Goal: Transaction & Acquisition: Purchase product/service

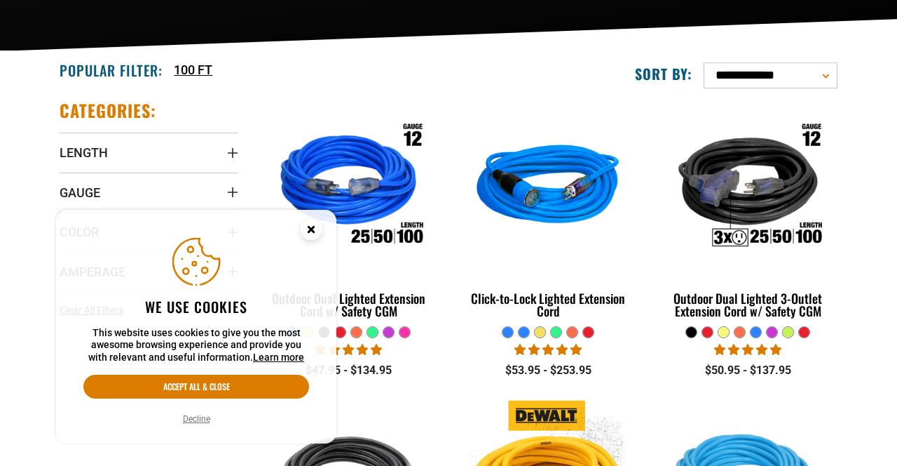
click at [315, 240] on circle "Cookie Consent" at bounding box center [311, 229] width 21 height 21
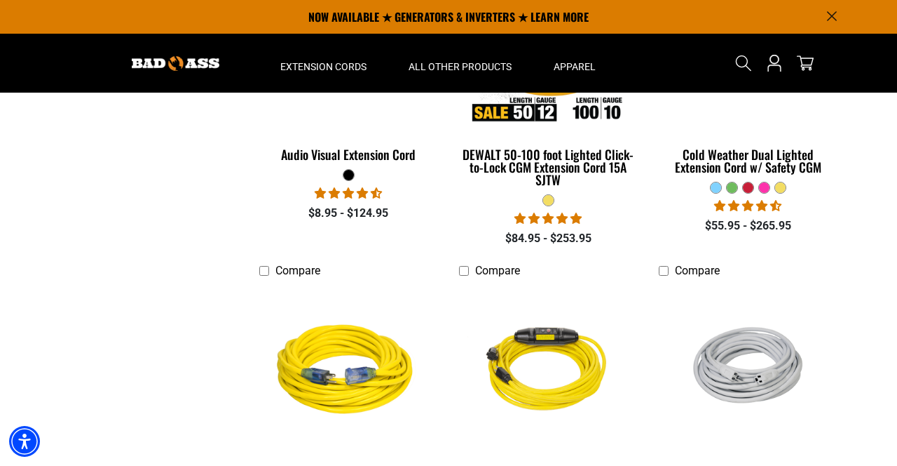
scroll to position [785, 0]
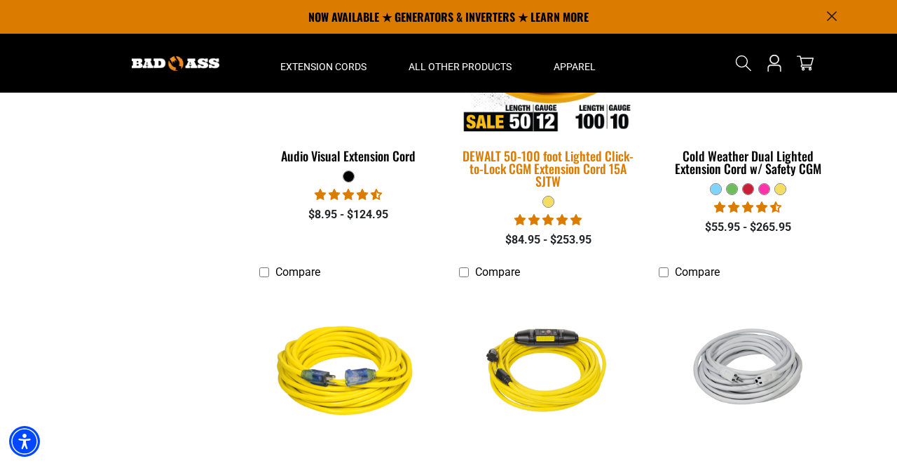
click at [609, 165] on div "DEWALT 50-100 foot Lighted Click-to-Lock CGM Extension Cord 15A SJTW" at bounding box center [548, 168] width 179 height 38
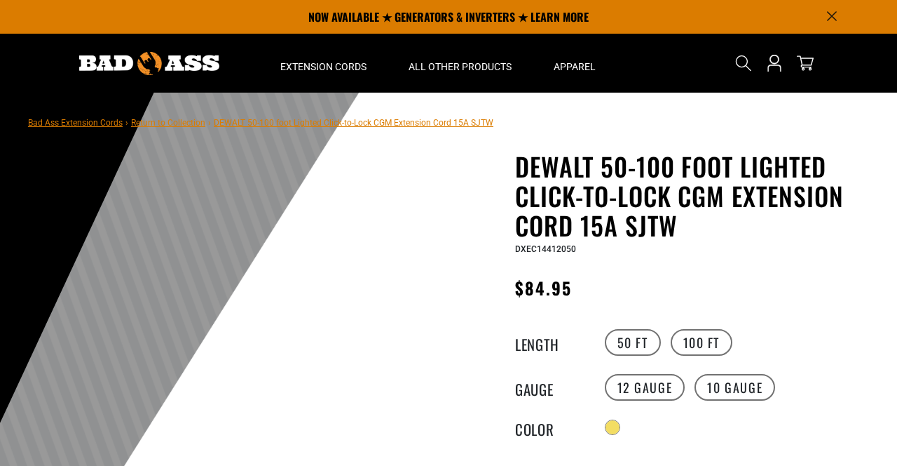
scroll to position [119, 0]
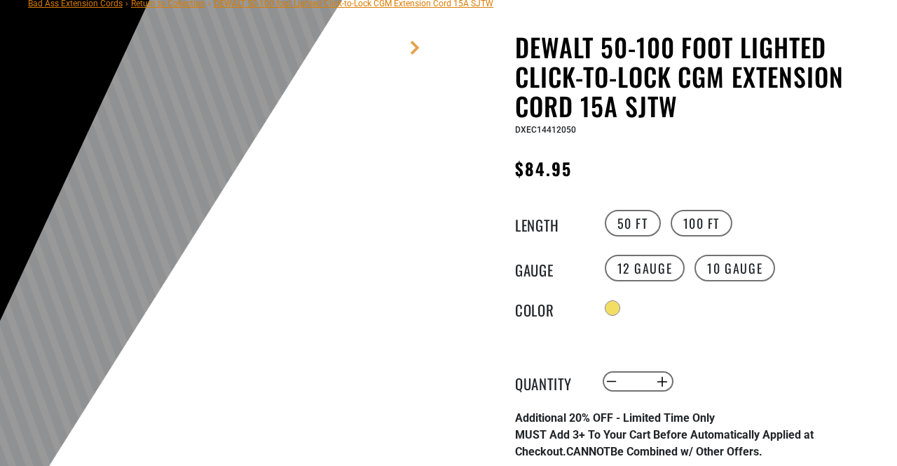
click at [693, 223] on label "100 FT" at bounding box center [702, 223] width 62 height 27
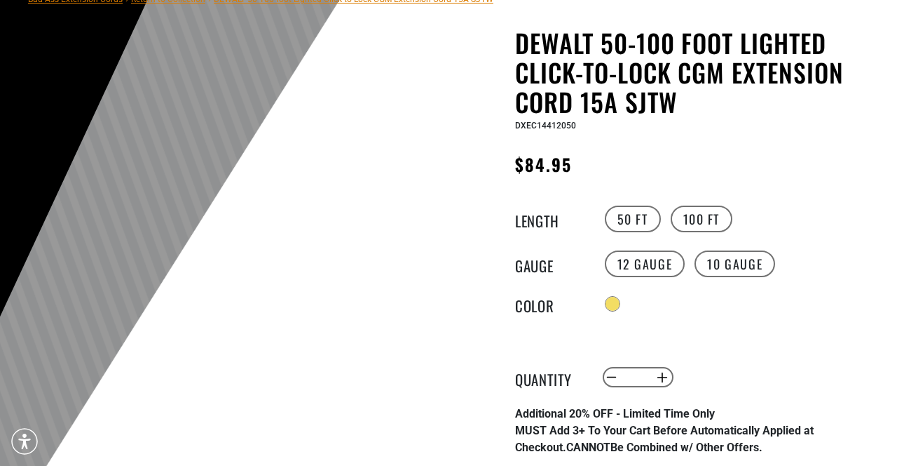
click at [701, 220] on label "100 FT" at bounding box center [702, 218] width 62 height 27
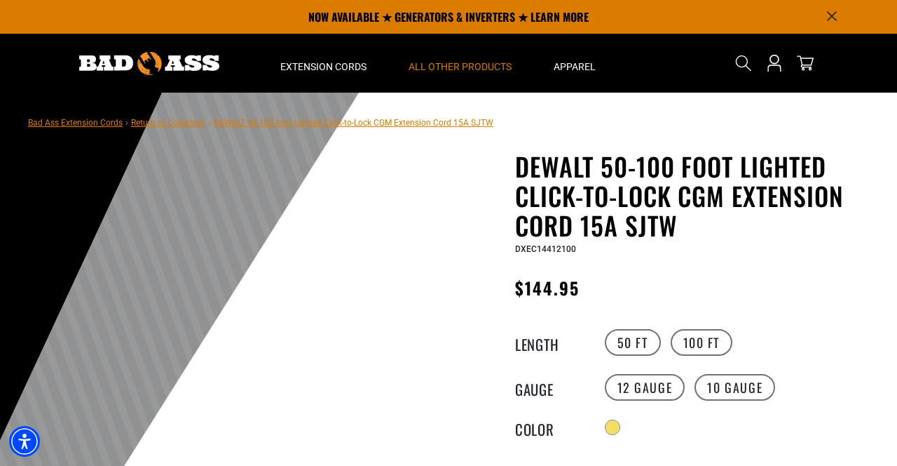
click at [465, 72] on span "All Other Products" at bounding box center [460, 66] width 103 height 13
click at [470, 65] on span "All Other Products" at bounding box center [460, 66] width 103 height 13
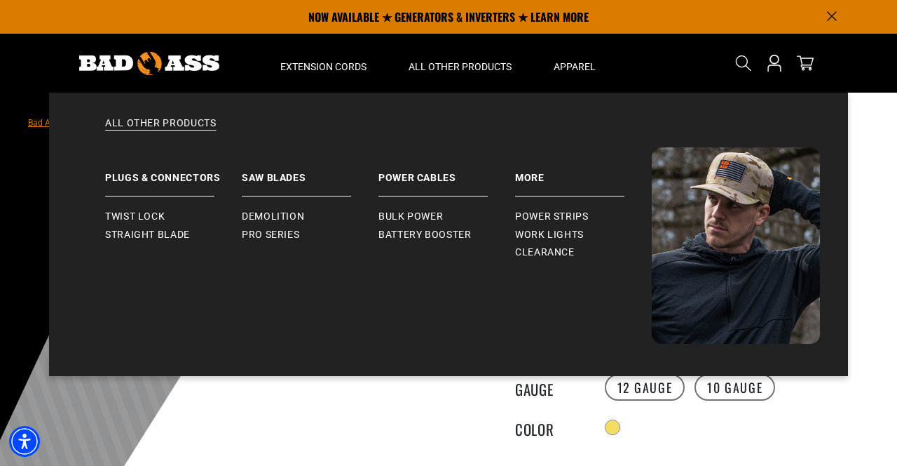
click at [881, 301] on div at bounding box center [448, 436] width 897 height 687
